Goal: Transaction & Acquisition: Purchase product/service

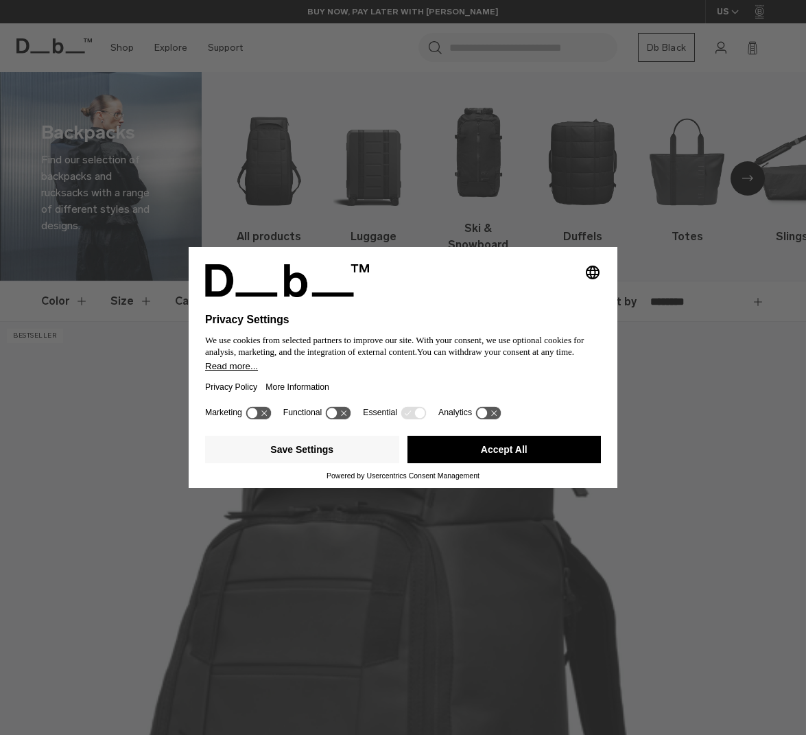
drag, startPoint x: 480, startPoint y: 449, endPoint x: 491, endPoint y: 446, distance: 11.3
click at [480, 449] on button "Accept All" at bounding box center [505, 449] width 194 height 27
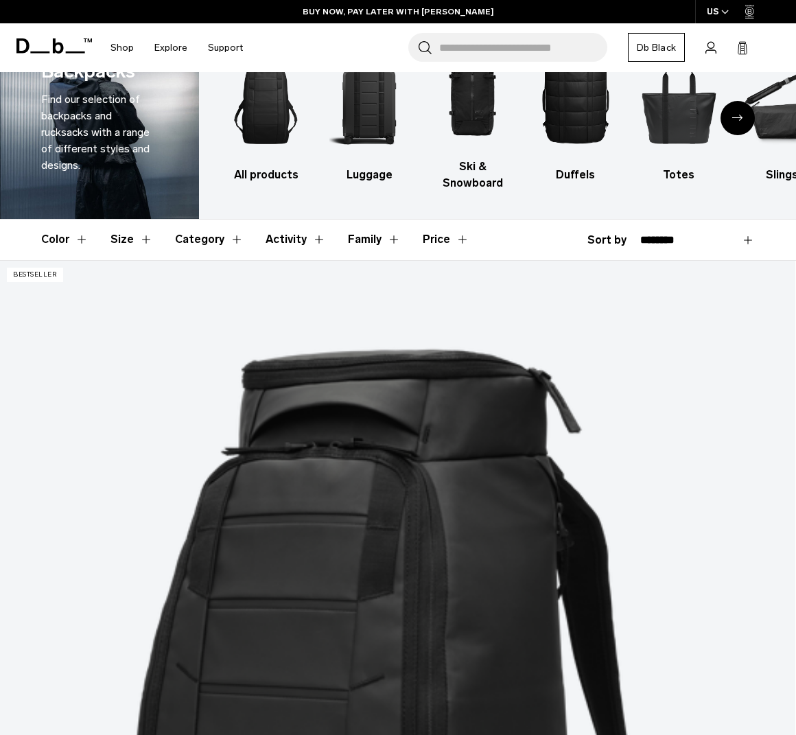
scroll to position [69, 0]
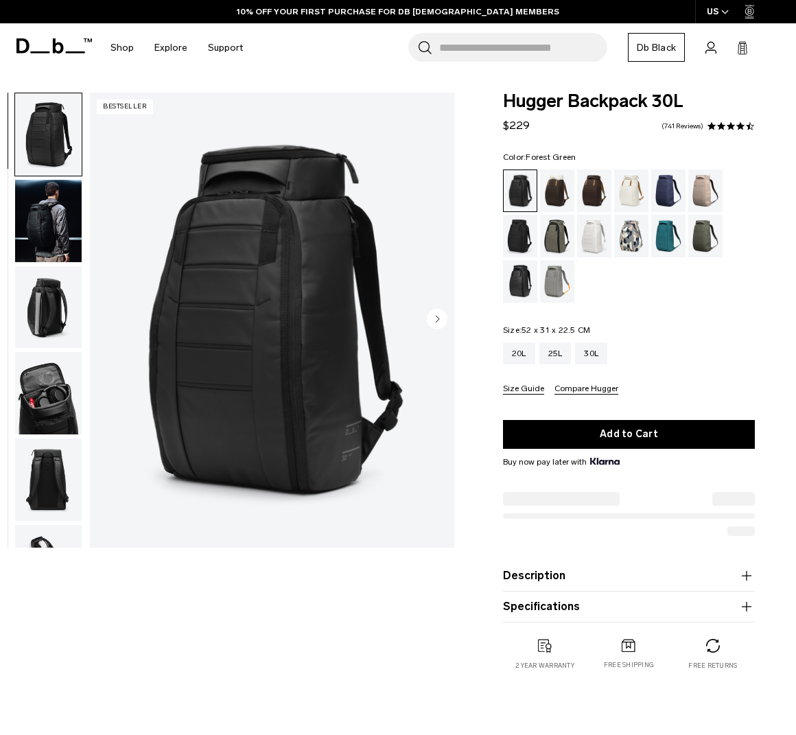
click at [563, 242] on div "Forest Green" at bounding box center [557, 236] width 35 height 43
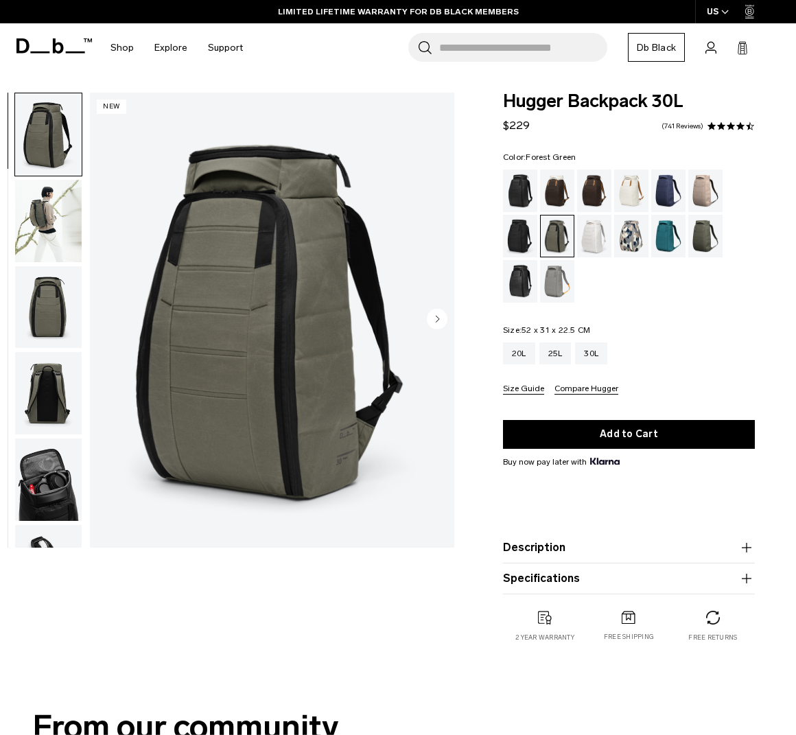
click at [45, 404] on img "button" at bounding box center [48, 393] width 67 height 82
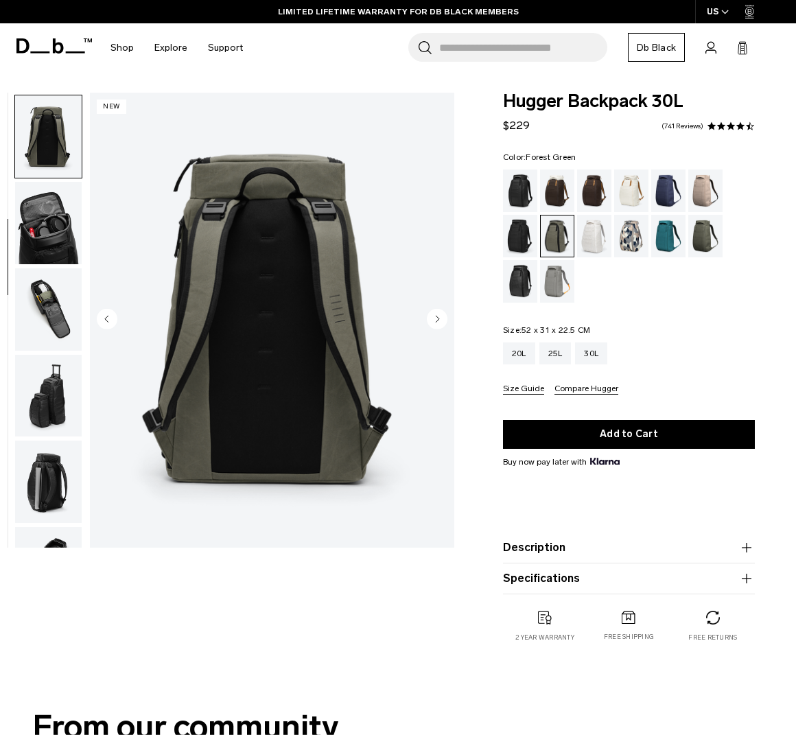
scroll to position [259, 0]
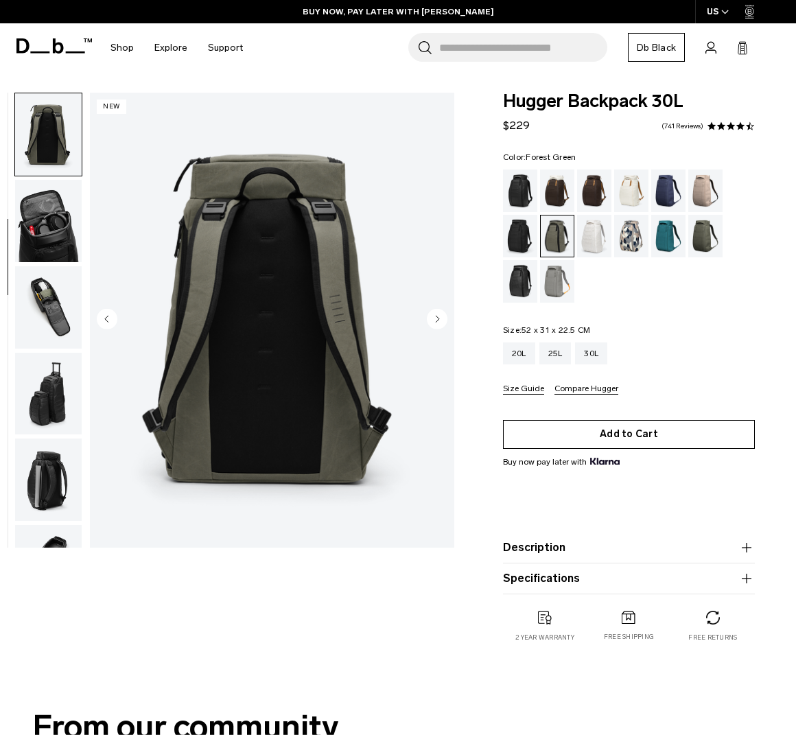
click at [611, 434] on button "Add to Cart" at bounding box center [629, 434] width 252 height 29
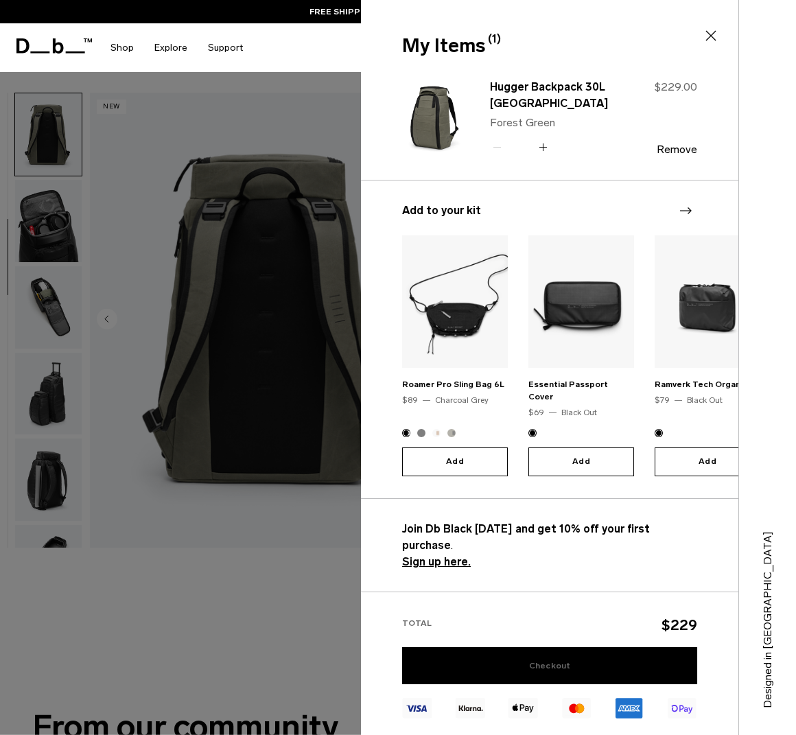
click at [526, 647] on link "Checkout" at bounding box center [549, 665] width 295 height 37
